Goal: Check status

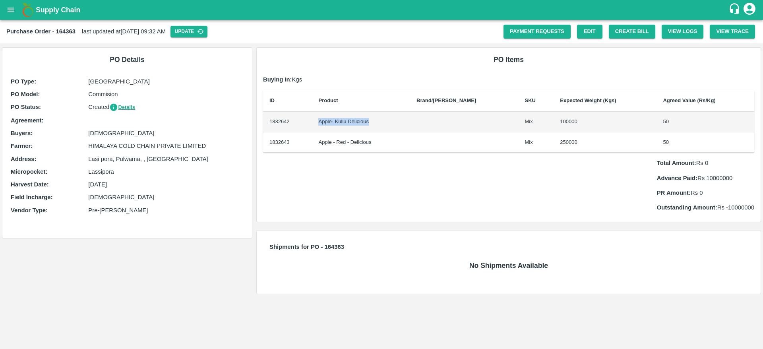
drag, startPoint x: 325, startPoint y: 120, endPoint x: 378, endPoint y: 122, distance: 53.3
click at [378, 122] on td "Apple- Kullu Delicious" at bounding box center [361, 122] width 98 height 21
copy td "Apple- Kullu Delicious"
drag, startPoint x: 322, startPoint y: 121, endPoint x: 393, endPoint y: 121, distance: 70.7
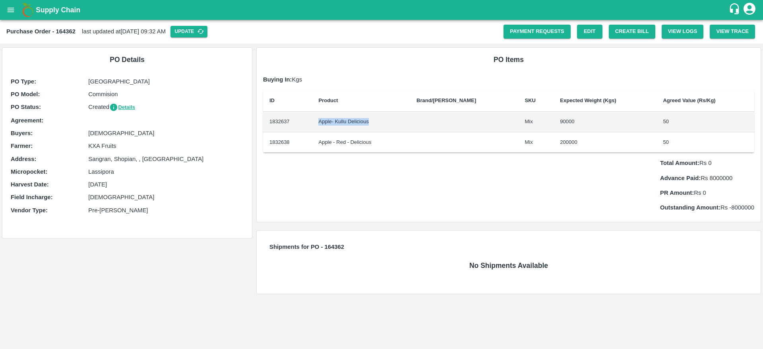
click at [393, 121] on td "Apple- Kullu Delicious" at bounding box center [361, 122] width 98 height 21
copy td "Apple- Kullu Delicious"
drag, startPoint x: 323, startPoint y: 120, endPoint x: 389, endPoint y: 126, distance: 65.4
click at [389, 126] on td "Apple- Kullu Delicious" at bounding box center [361, 122] width 98 height 21
